Goal: Information Seeking & Learning: Learn about a topic

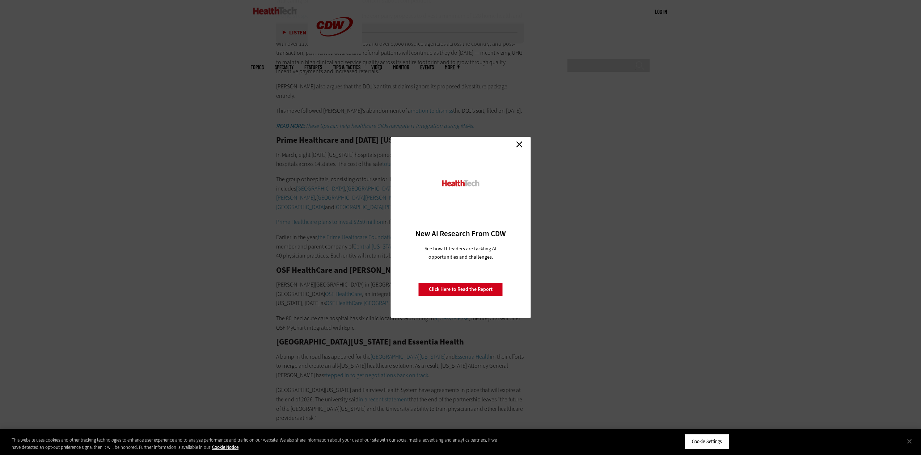
scroll to position [3257, 0]
click at [519, 142] on link "Close" at bounding box center [519, 144] width 11 height 11
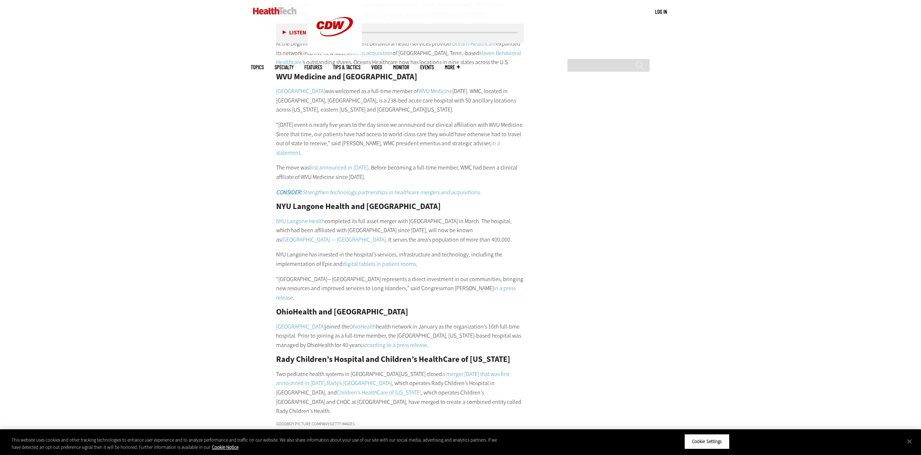
scroll to position [4416, 0]
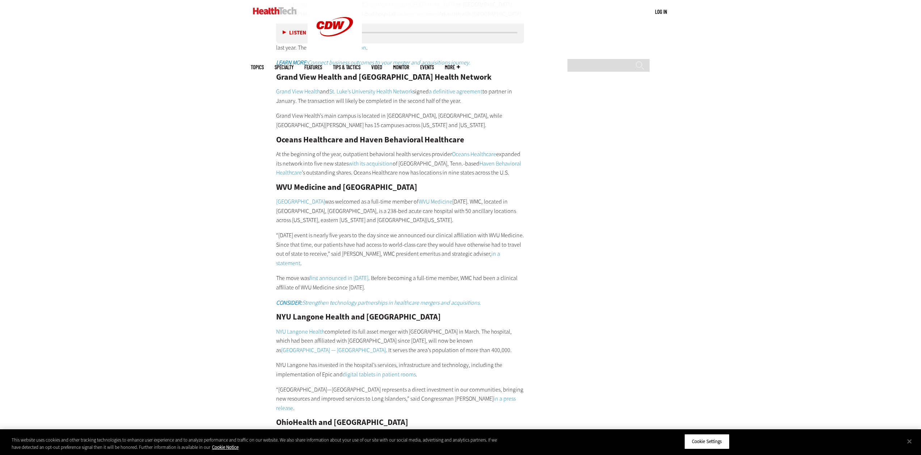
scroll to position [4307, 0]
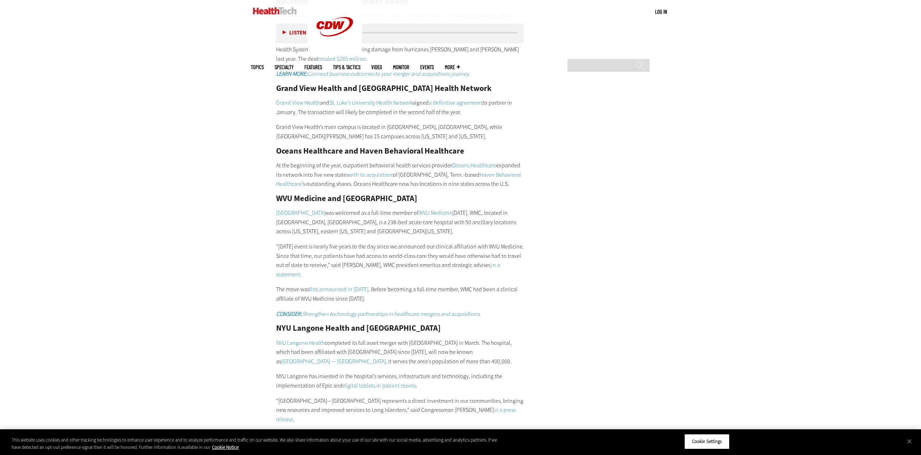
click at [519, 371] on p "NYU Langone has invested in the hospital’s services, infrastructure and technol…" at bounding box center [400, 380] width 248 height 18
drag, startPoint x: 504, startPoint y: 177, endPoint x: 545, endPoint y: 160, distance: 44.8
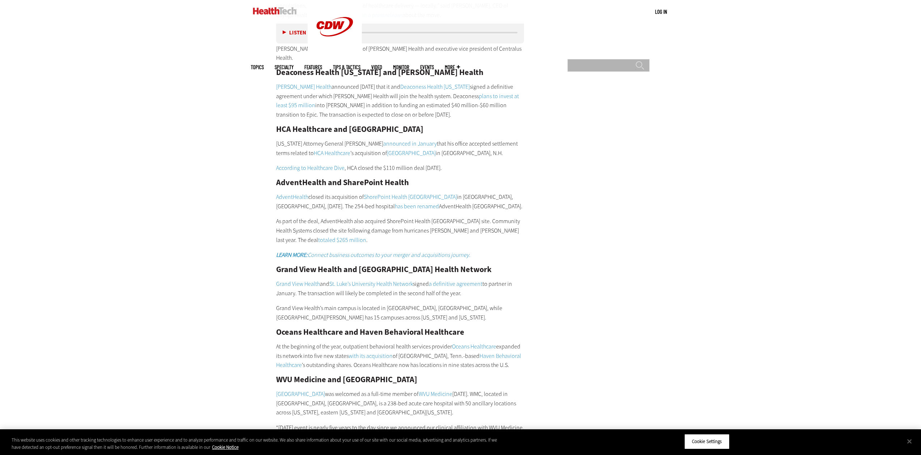
click at [591, 59] on input "Search" at bounding box center [609, 65] width 82 height 13
type input "**********"
click at [636, 61] on input "******" at bounding box center [640, 68] width 9 height 14
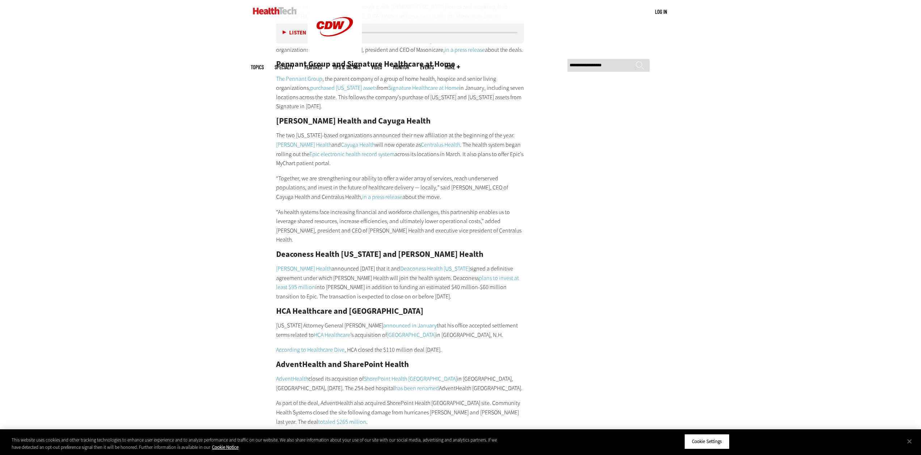
click at [285, 32] on button "Listen" at bounding box center [295, 32] width 24 height 5
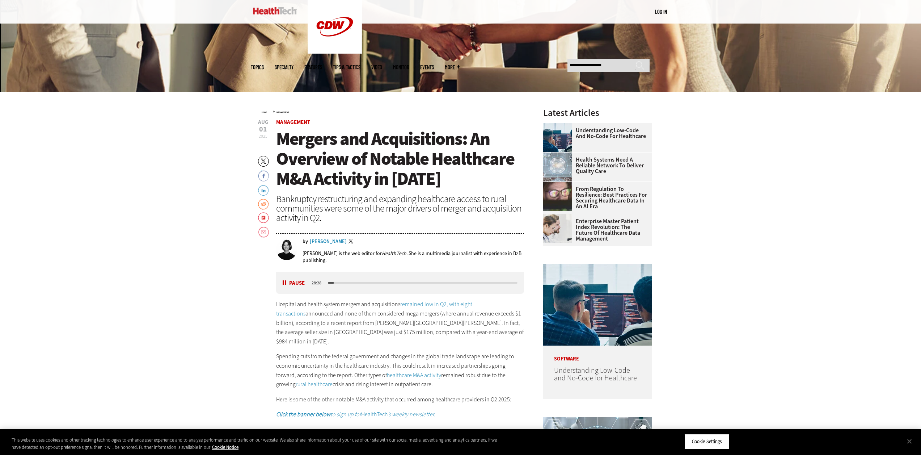
scroll to position [289, 0]
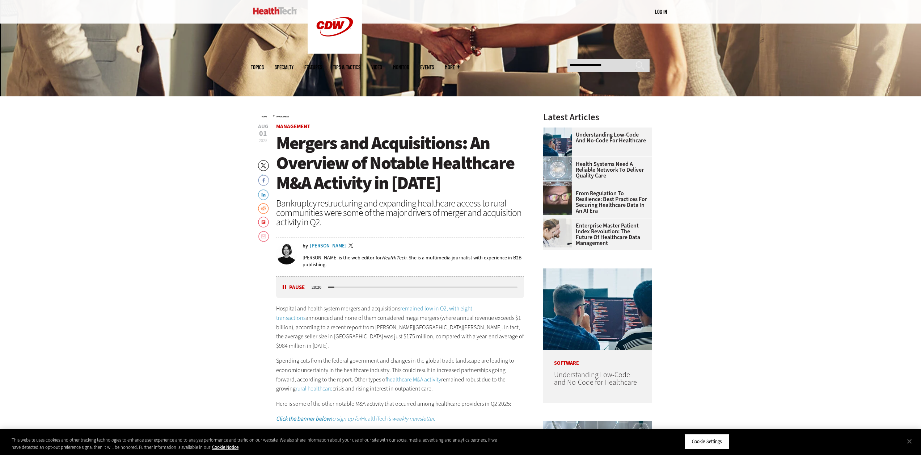
click at [410, 287] on div "media player" at bounding box center [423, 286] width 190 height 1
click at [441, 293] on div "Listen Pause 16:41" at bounding box center [400, 287] width 248 height 22
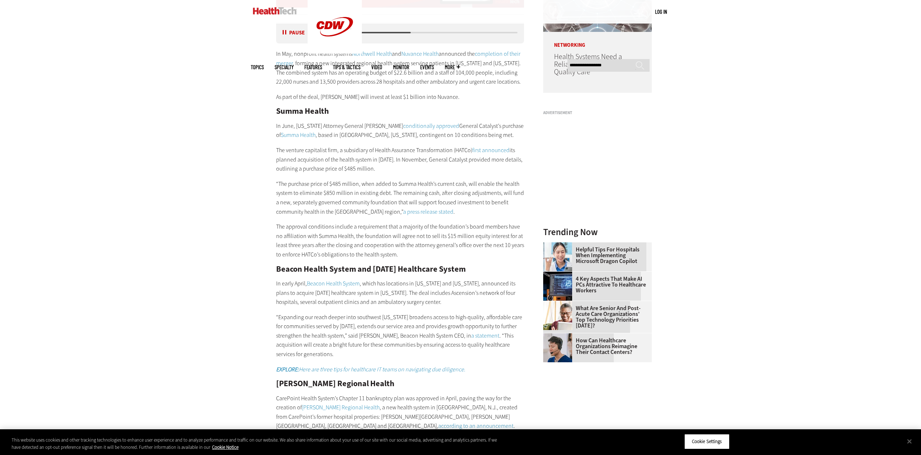
scroll to position [434, 0]
